Goal: Task Accomplishment & Management: Manage account settings

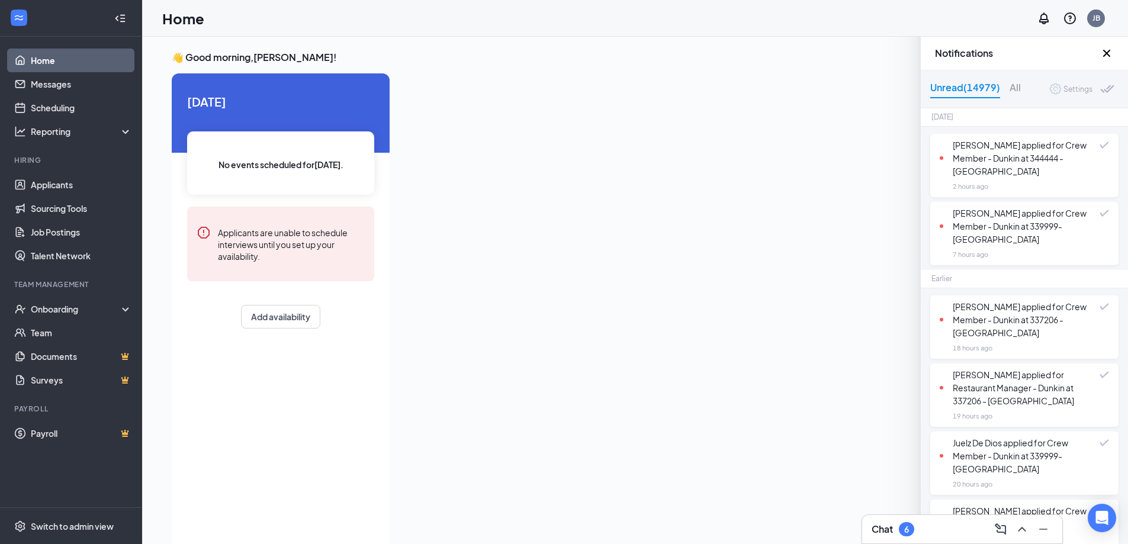
scroll to position [787, 0]
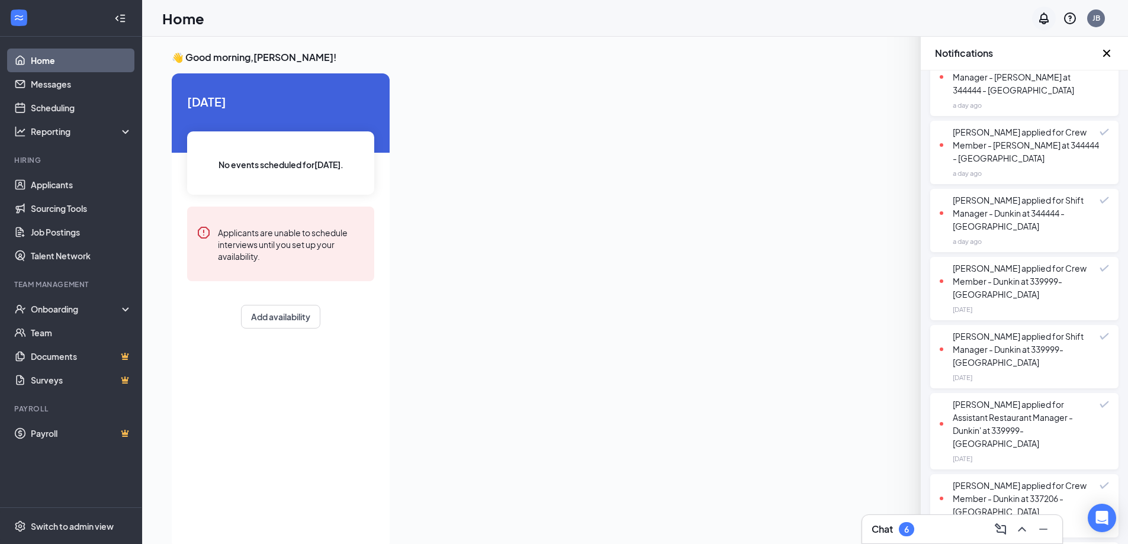
click at [1044, 20] on icon "Notifications" at bounding box center [1044, 18] width 14 height 14
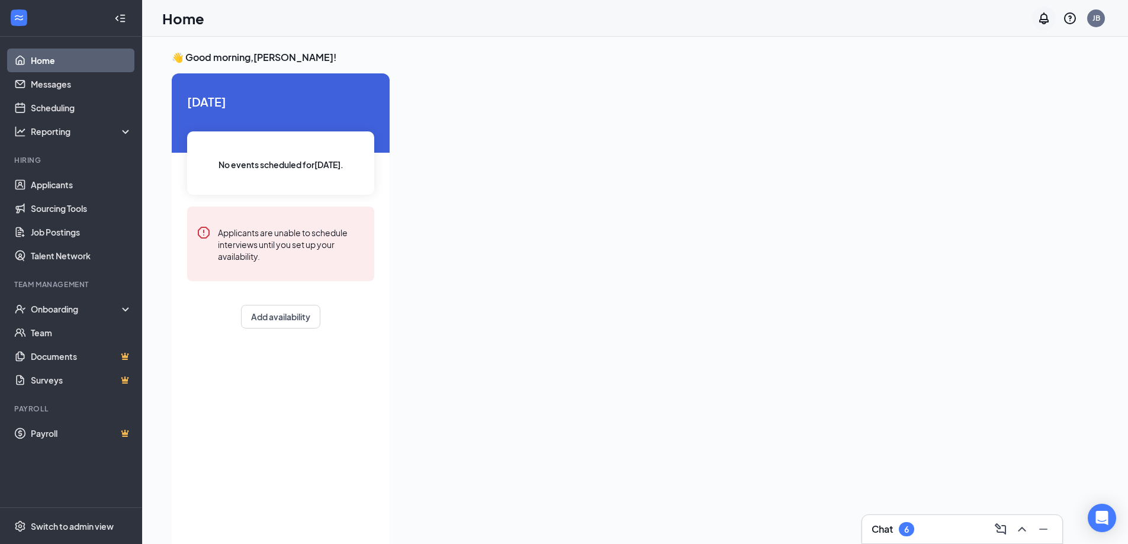
click at [1045, 23] on icon "Notifications" at bounding box center [1043, 18] width 9 height 12
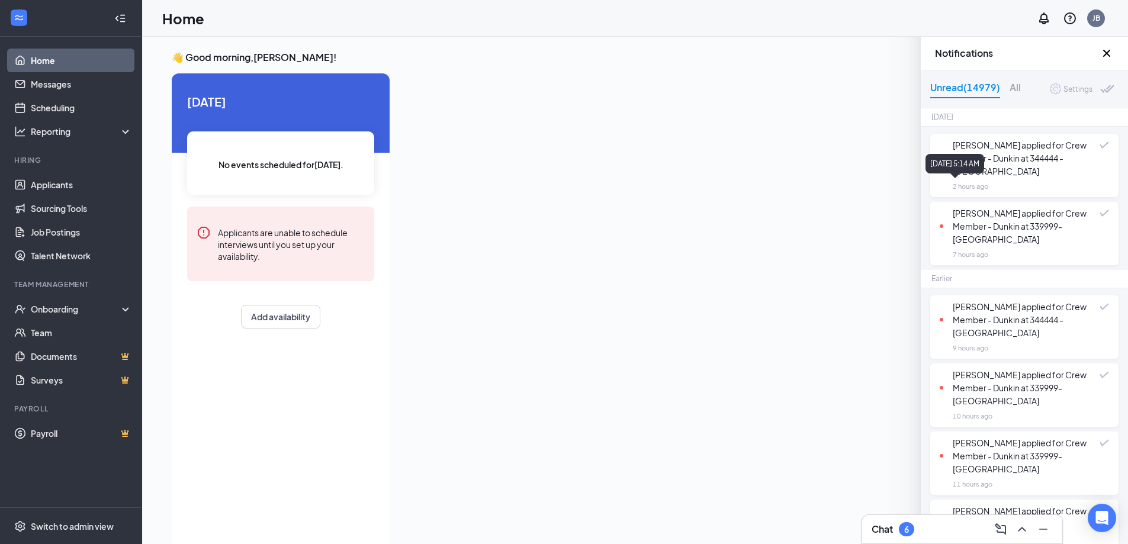
click at [984, 161] on div "August 27, 2025 5:14 AM" at bounding box center [954, 164] width 59 height 20
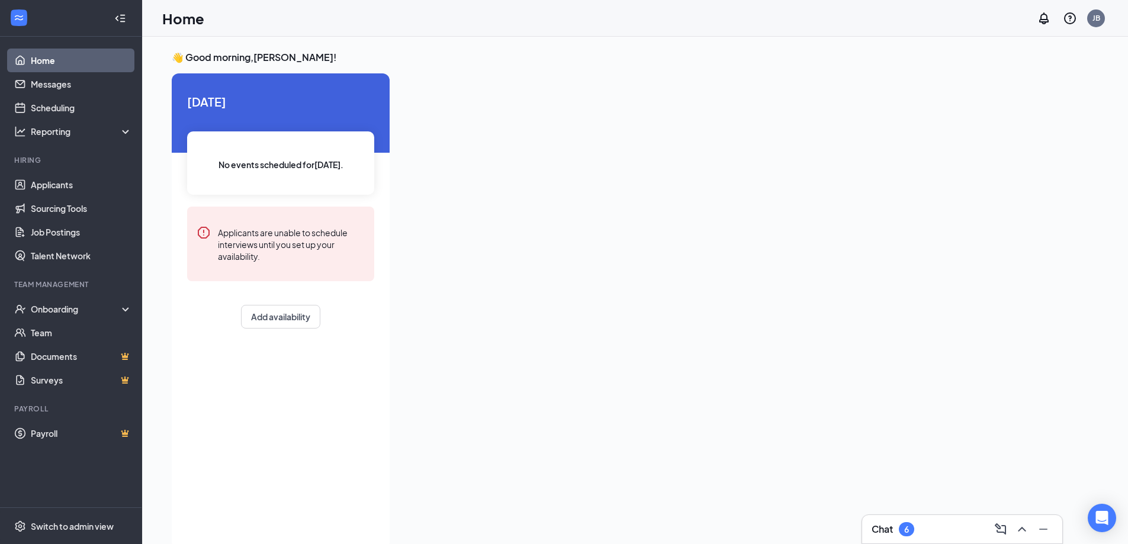
click at [995, 149] on div at bounding box center [730, 307] width 663 height 468
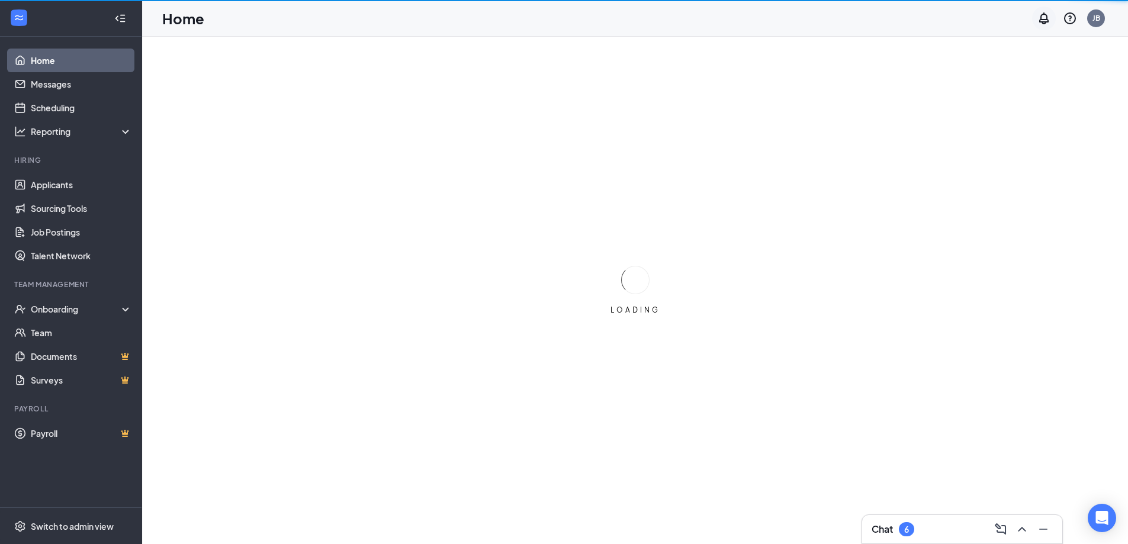
click at [1055, 17] on div at bounding box center [1044, 19] width 24 height 24
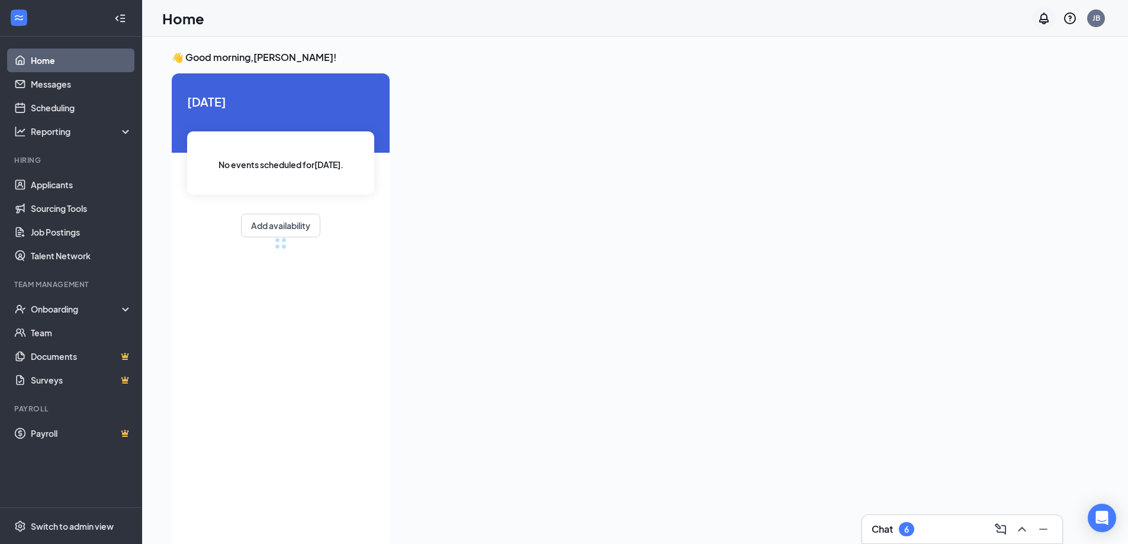
scroll to position [25, 0]
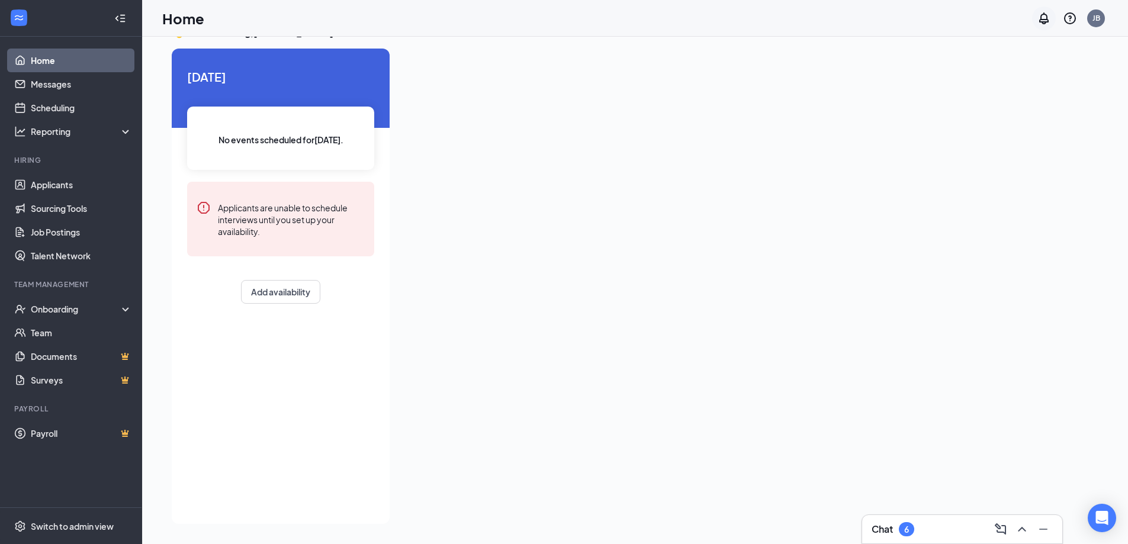
click at [1035, 20] on div at bounding box center [1044, 19] width 24 height 24
click at [1041, 18] on icon "Notifications" at bounding box center [1043, 18] width 9 height 12
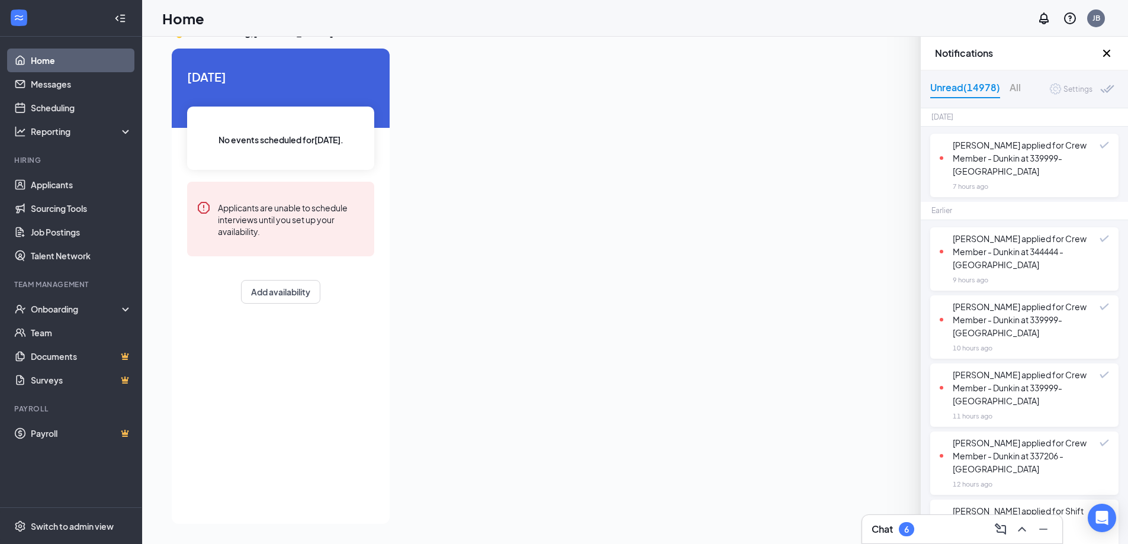
click at [1032, 252] on div "Keisy Pena applied for Crew Member - Dunkin at 344444 - Garfield" at bounding box center [1020, 251] width 160 height 39
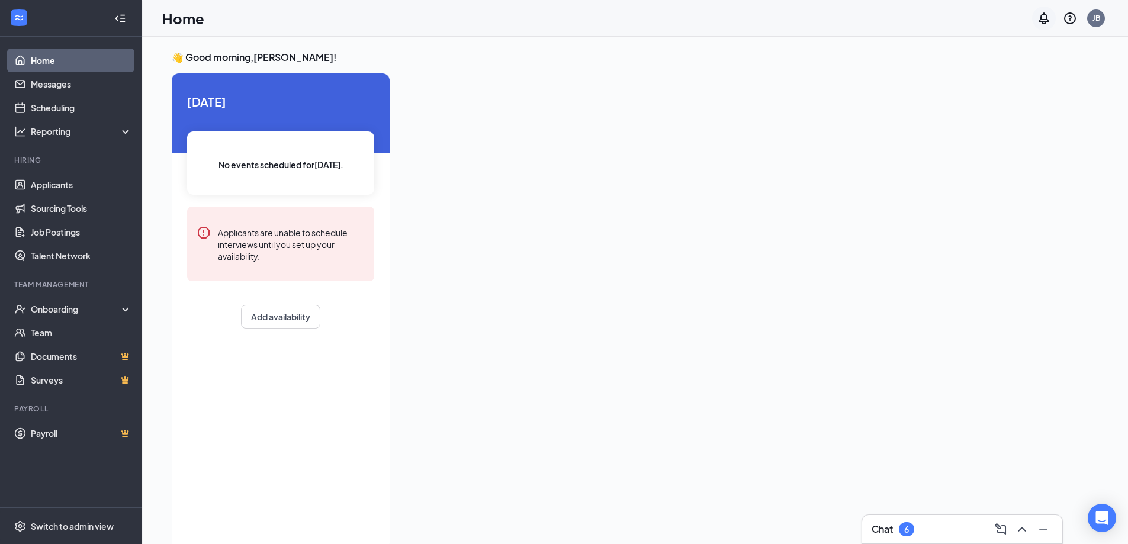
click at [1047, 18] on icon "Notifications" at bounding box center [1043, 18] width 9 height 12
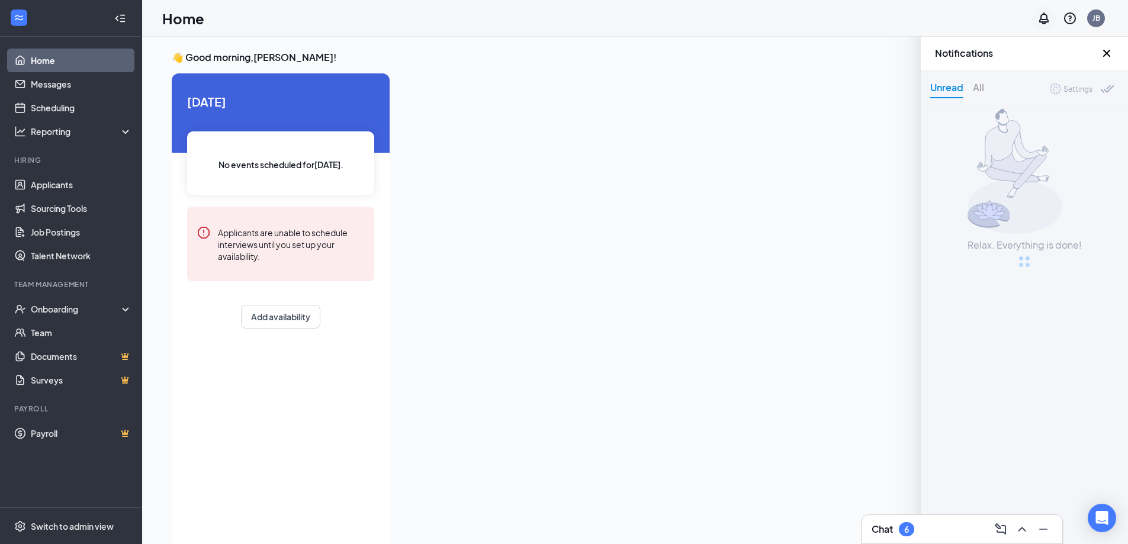
scroll to position [25, 0]
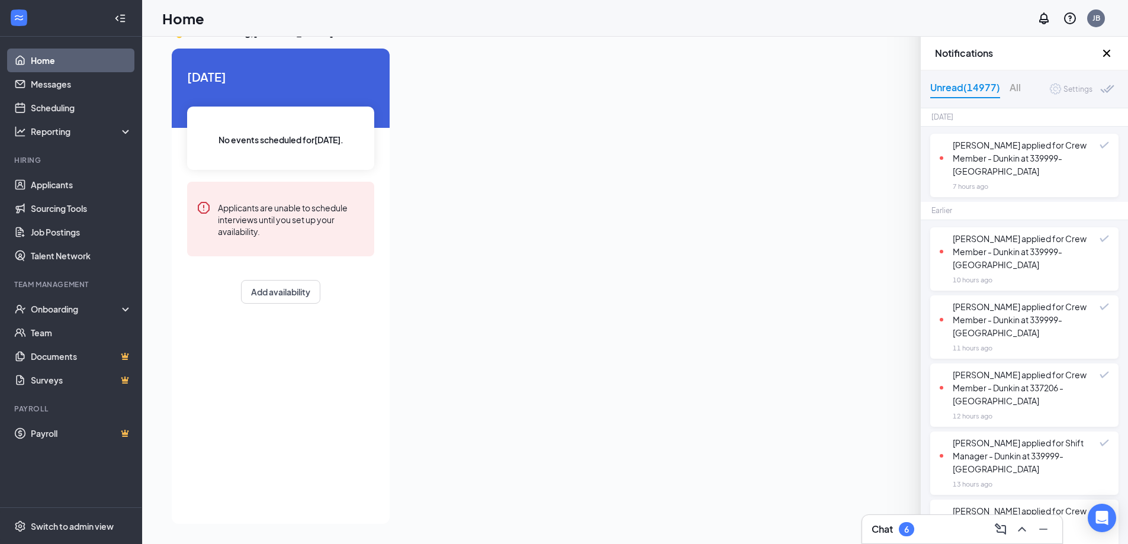
click at [1035, 242] on div "[PERSON_NAME] applied for Crew Member - Dunkin at 339999- [GEOGRAPHIC_DATA]" at bounding box center [1020, 251] width 160 height 39
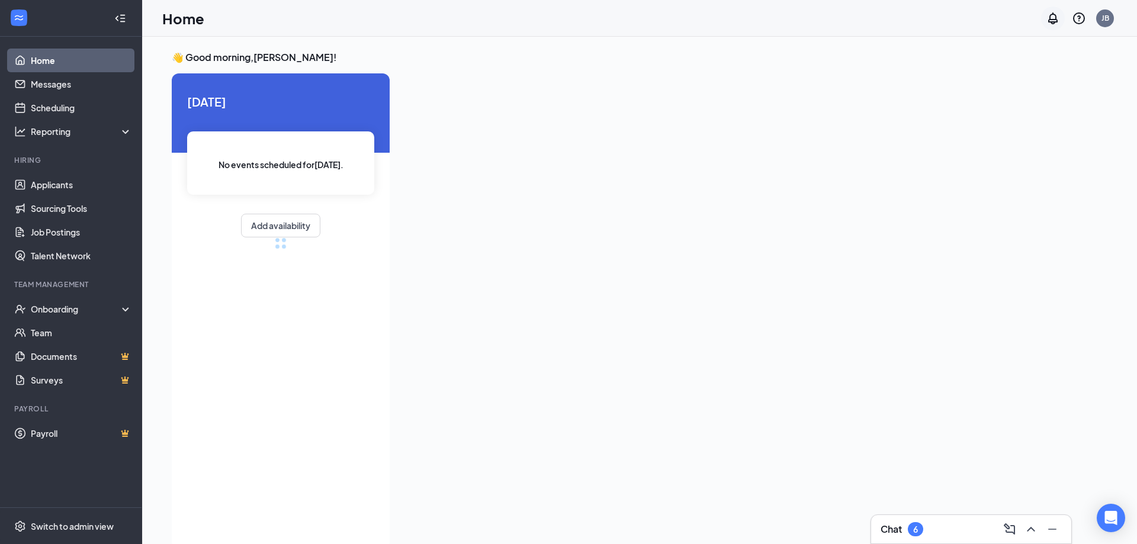
click at [1052, 17] on div at bounding box center [1053, 19] width 24 height 24
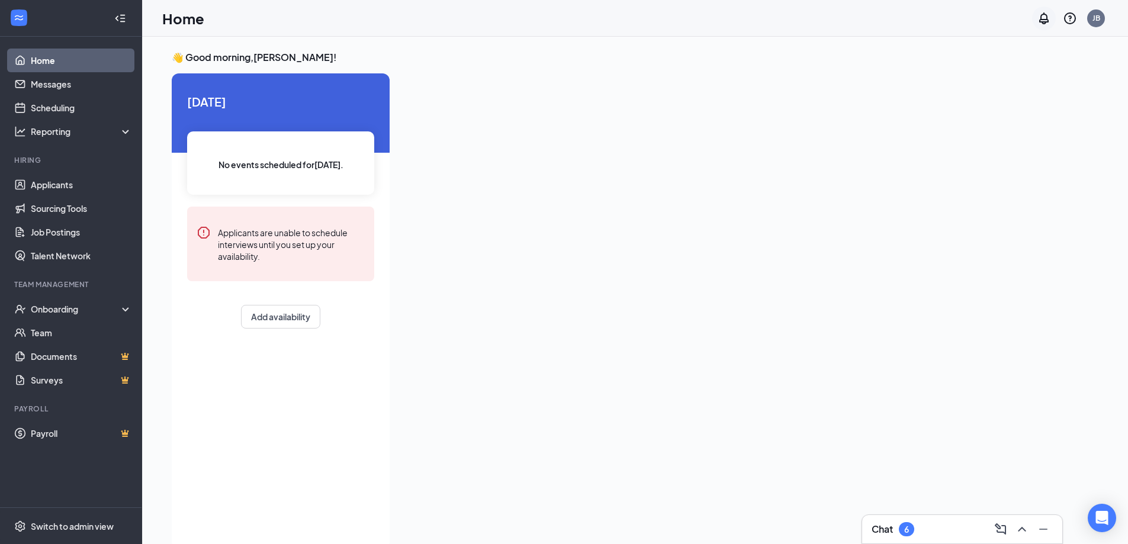
click at [1049, 20] on icon "Notifications" at bounding box center [1044, 18] width 14 height 14
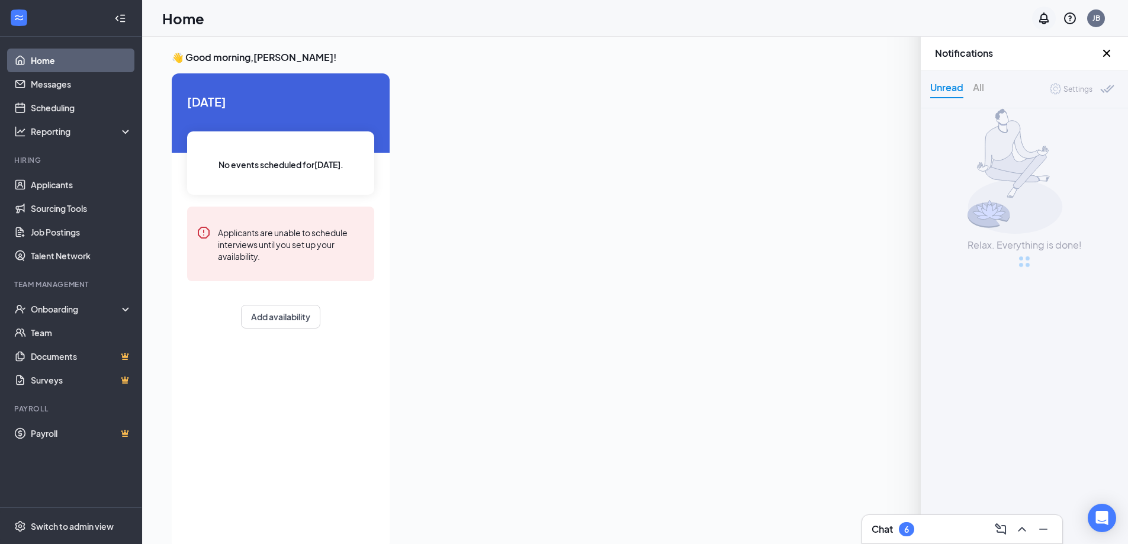
scroll to position [25, 0]
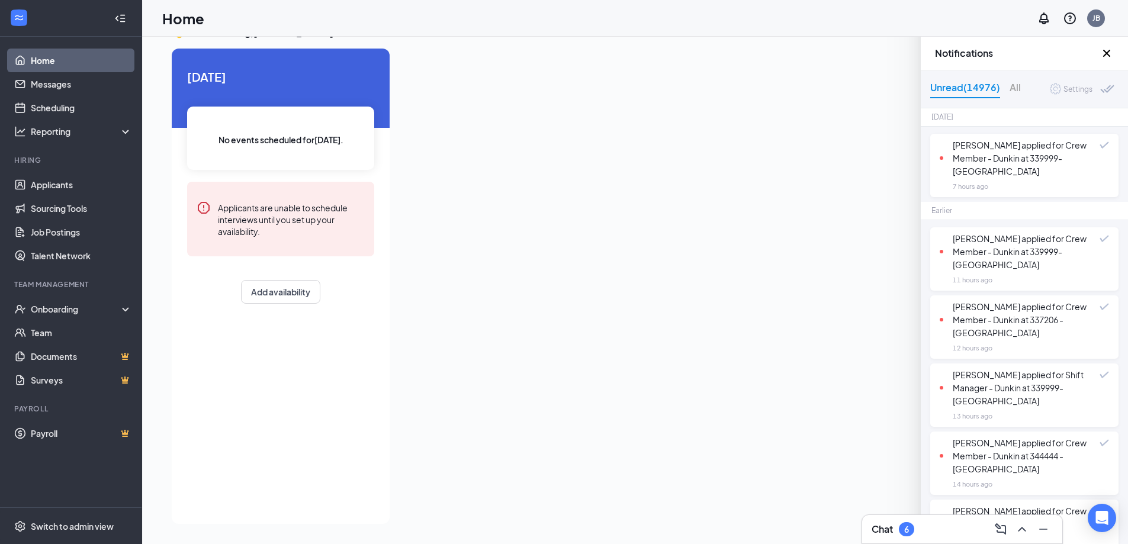
click at [1108, 54] on icon "Cross" at bounding box center [1106, 53] width 7 height 7
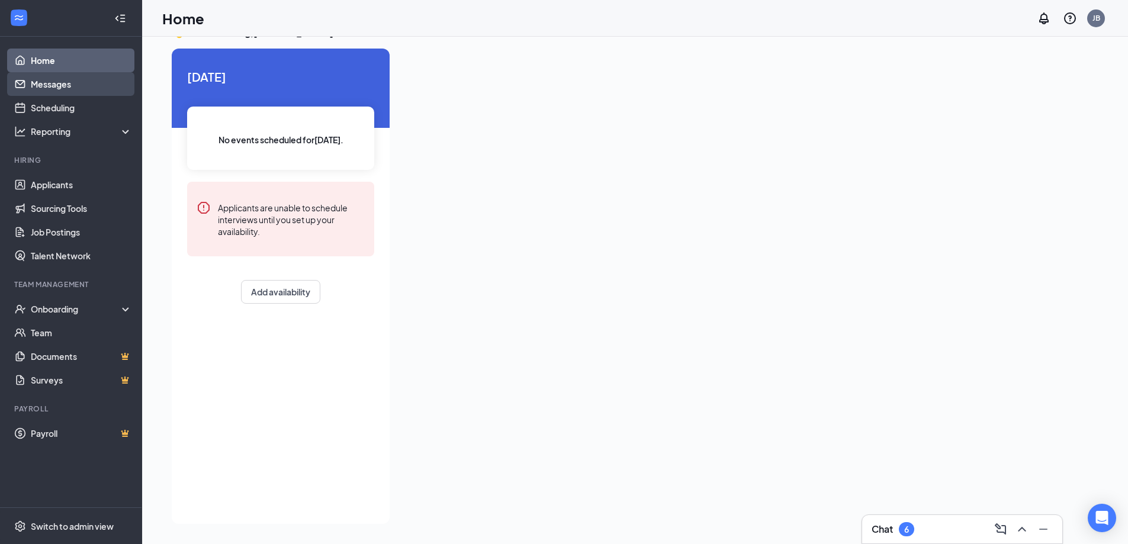
click at [40, 82] on link "Messages" at bounding box center [81, 84] width 101 height 24
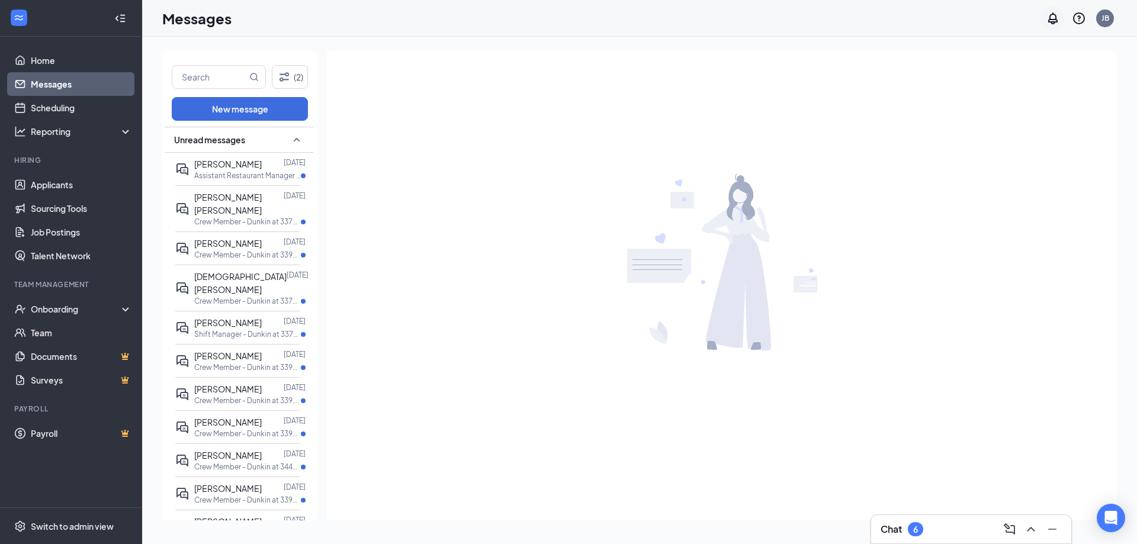
click at [1049, 13] on icon "Notifications" at bounding box center [1052, 18] width 14 height 14
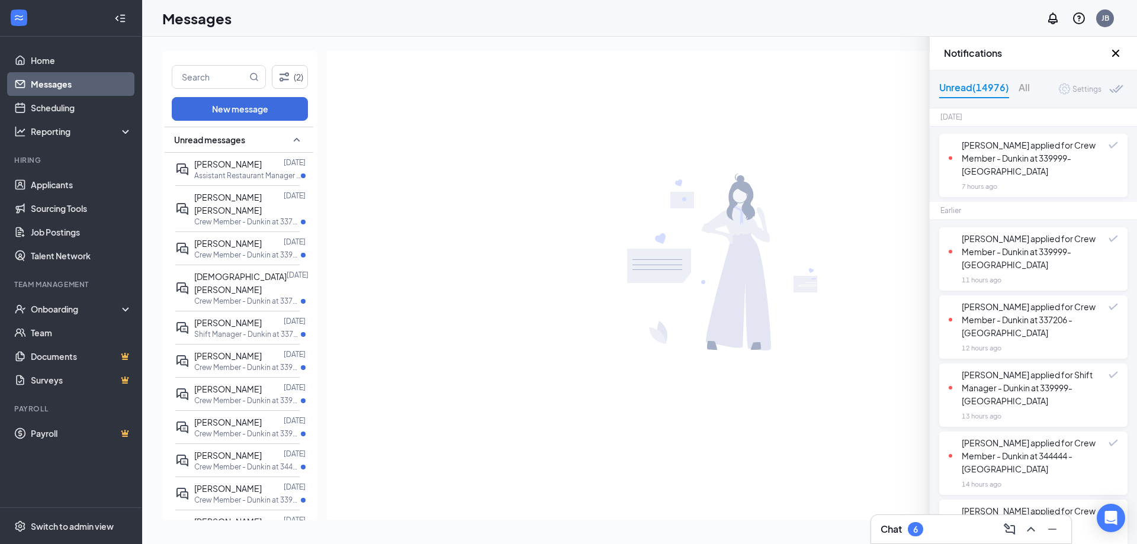
click at [977, 255] on div "[PERSON_NAME] applied for Crew Member - Dunkin at 339999- [GEOGRAPHIC_DATA]" at bounding box center [1028, 251] width 160 height 39
